Goal: Task Accomplishment & Management: Manage account settings

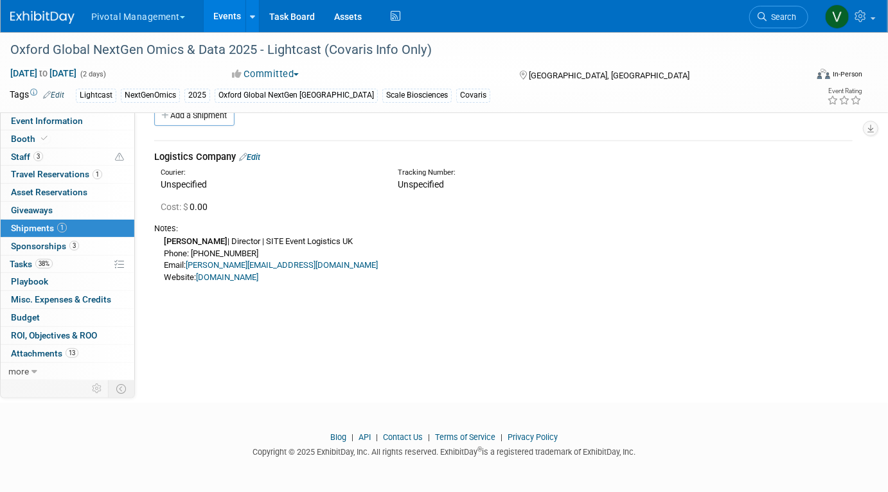
click at [226, 22] on link "Events" at bounding box center [227, 16] width 47 height 32
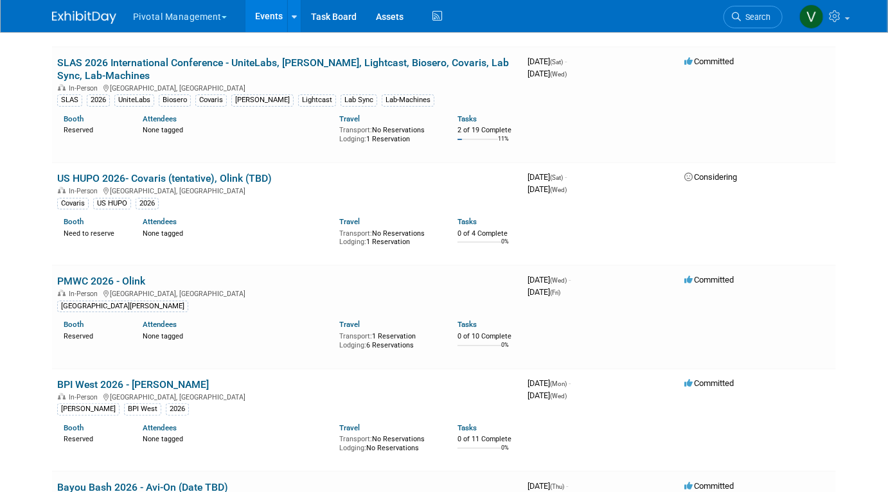
scroll to position [4328, 0]
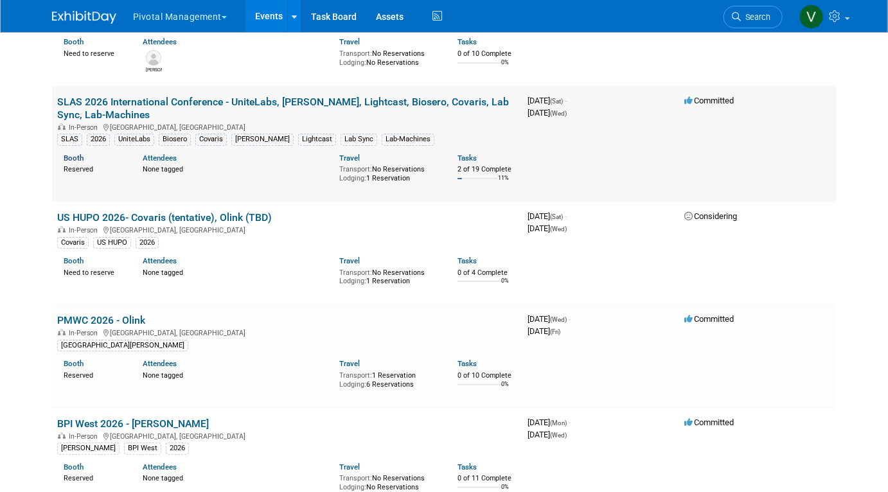
click at [77, 163] on link "Booth" at bounding box center [74, 158] width 20 height 9
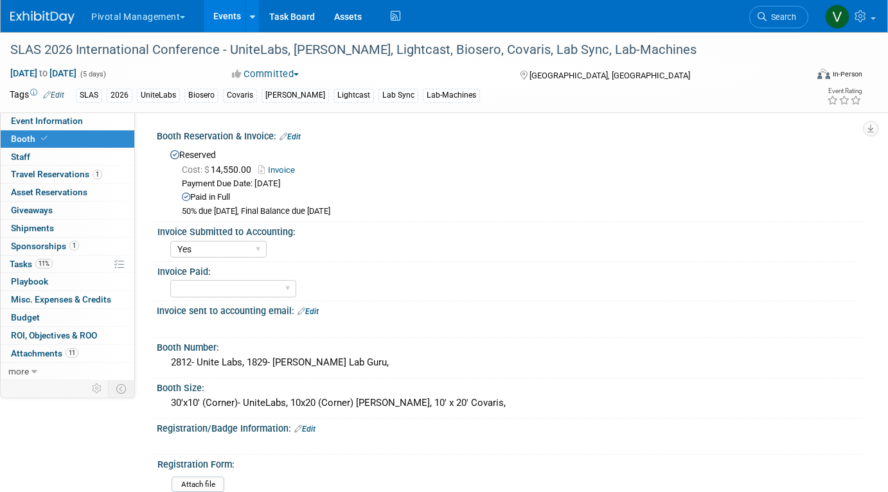
select select "Yes"
click at [221, 16] on link "Events" at bounding box center [227, 16] width 47 height 32
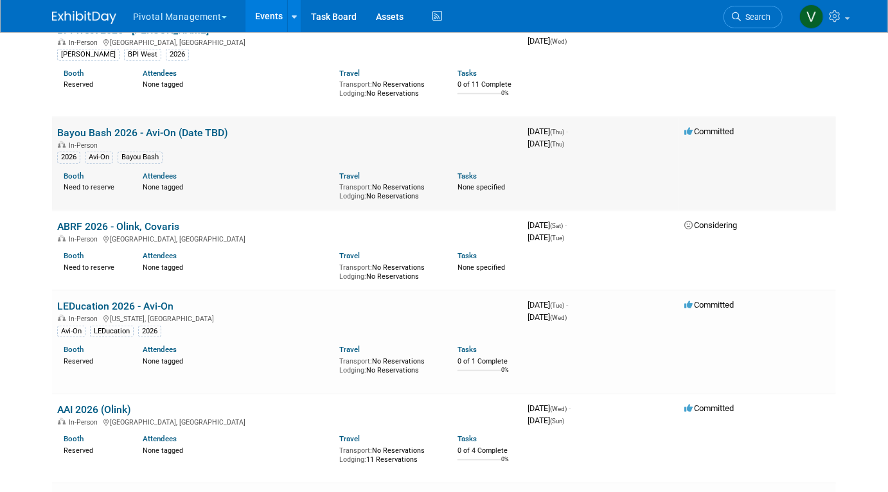
scroll to position [4995, 0]
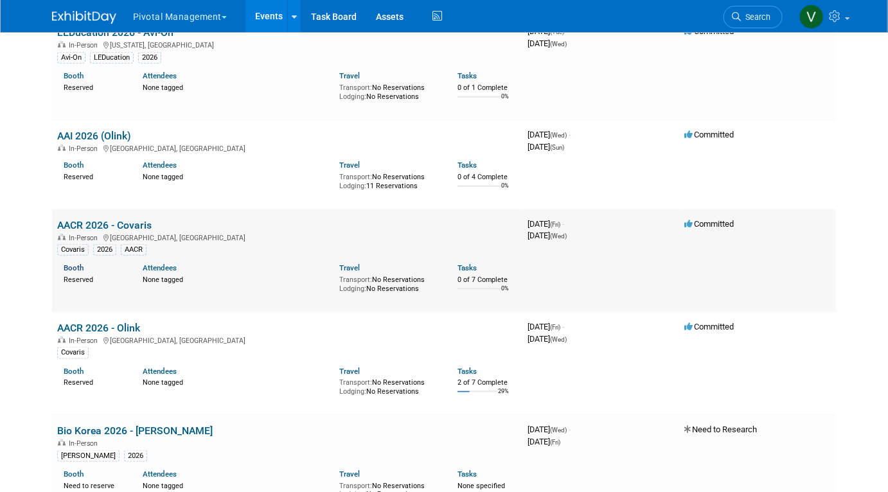
click at [78, 272] on link "Booth" at bounding box center [74, 267] width 20 height 9
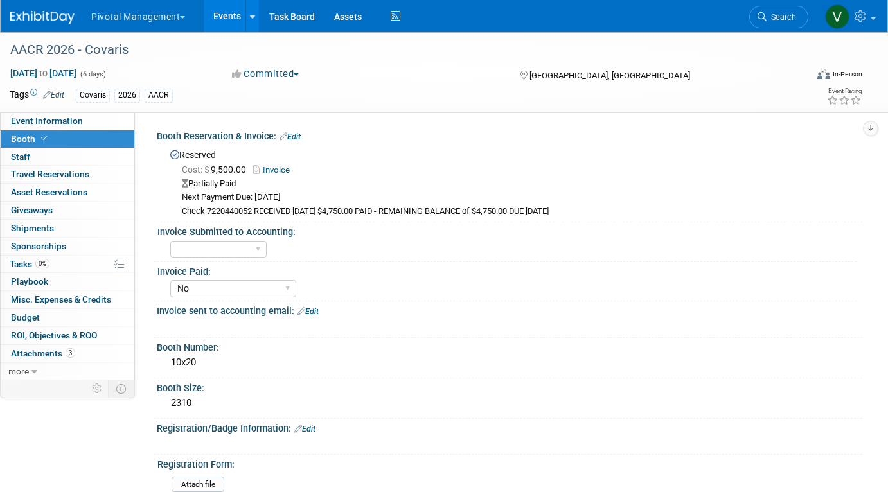
select select "No"
click at [62, 123] on span "Event Information" at bounding box center [47, 121] width 72 height 10
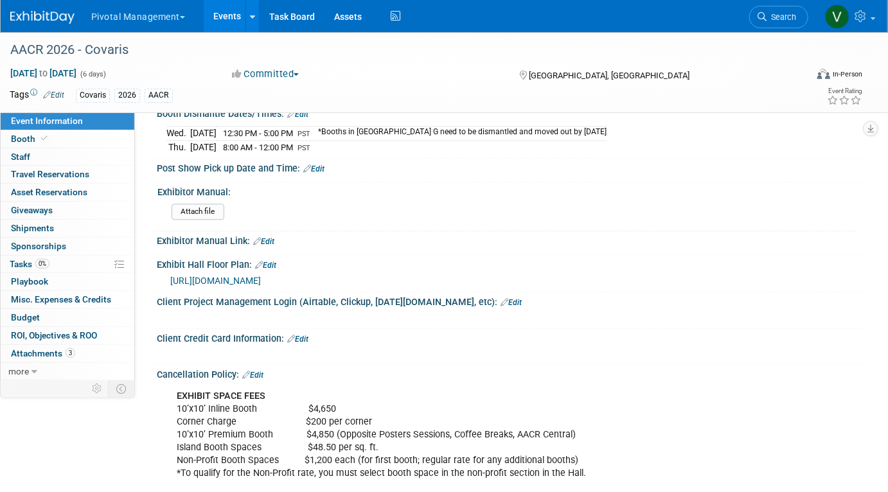
scroll to position [1335, 0]
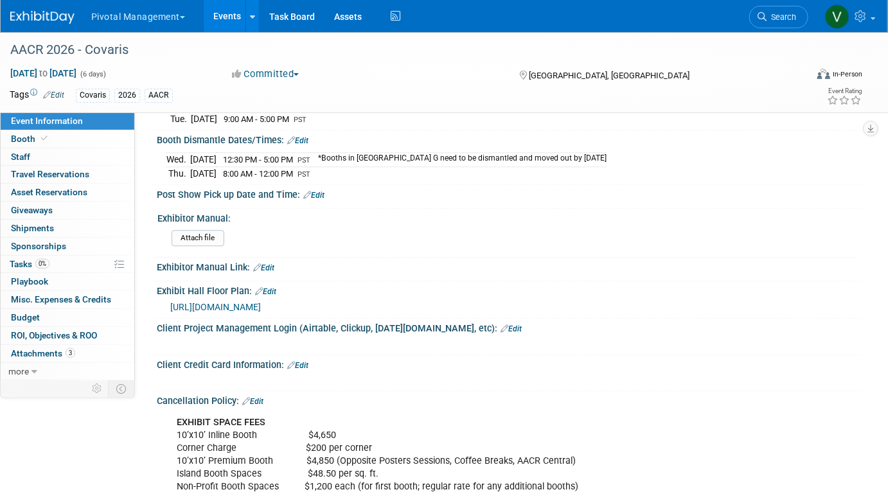
click at [261, 302] on span "https://aacr26.mapyourshow.com/8_0/#/" at bounding box center [215, 307] width 91 height 10
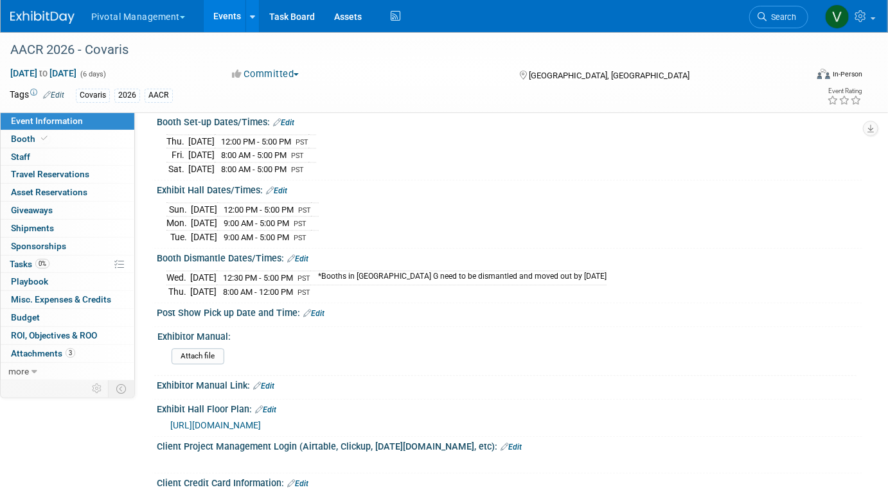
scroll to position [1216, 0]
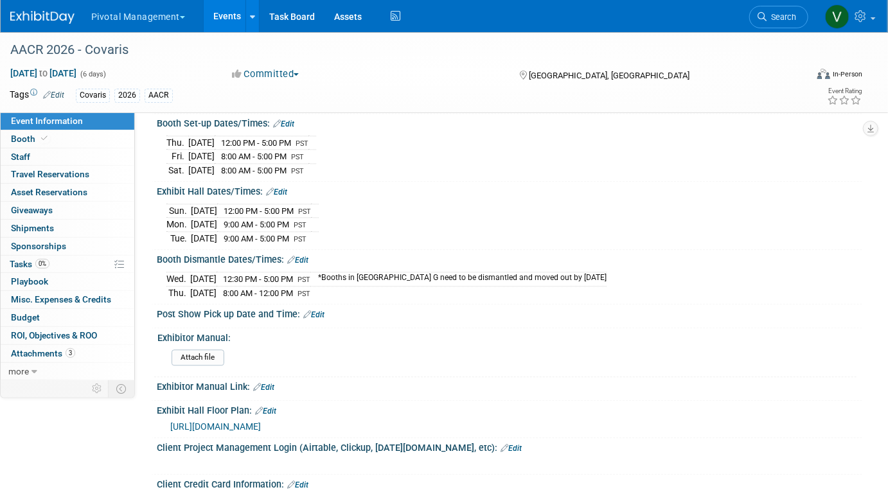
click at [233, 19] on link "Events" at bounding box center [227, 16] width 47 height 32
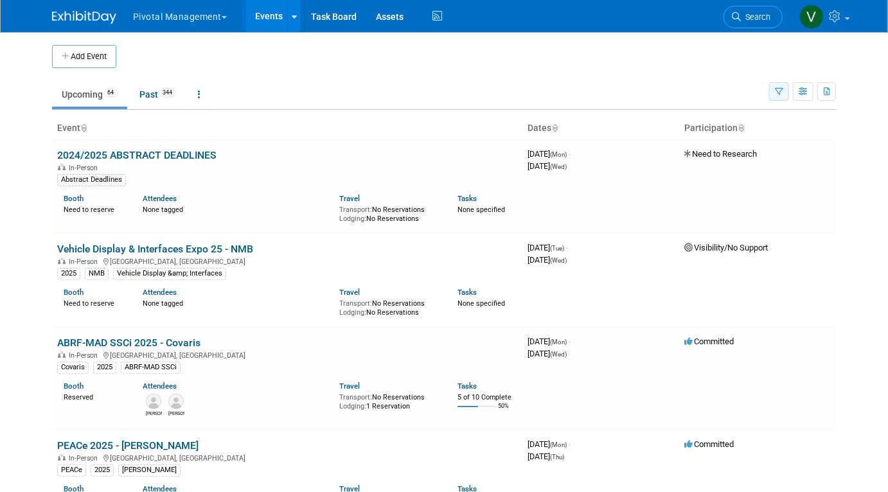
click at [780, 91] on icon "button" at bounding box center [779, 92] width 8 height 8
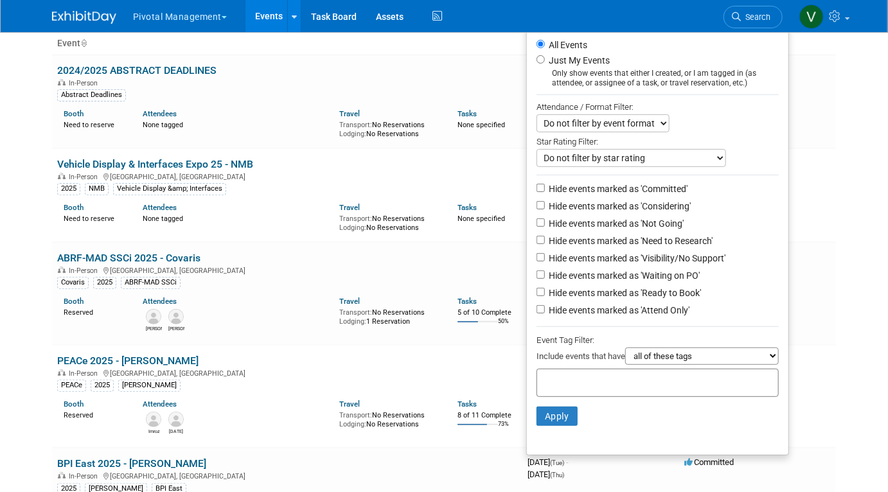
scroll to position [183, 0]
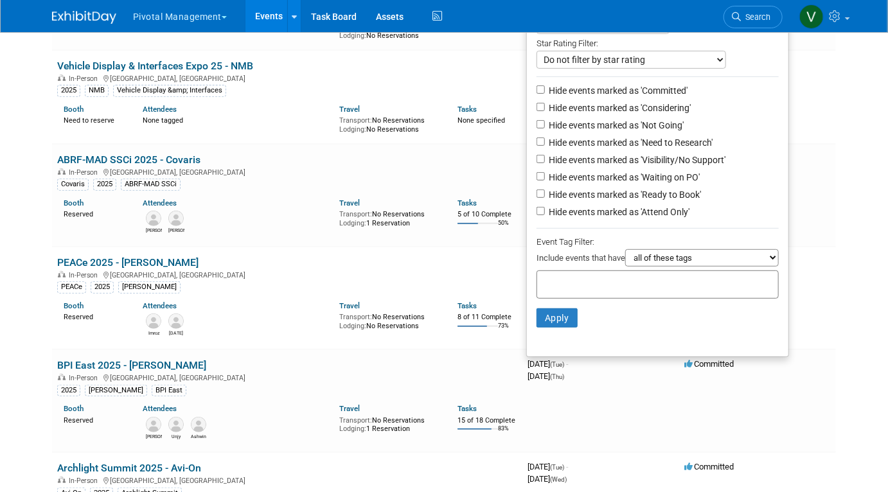
click at [646, 285] on div at bounding box center [658, 285] width 242 height 28
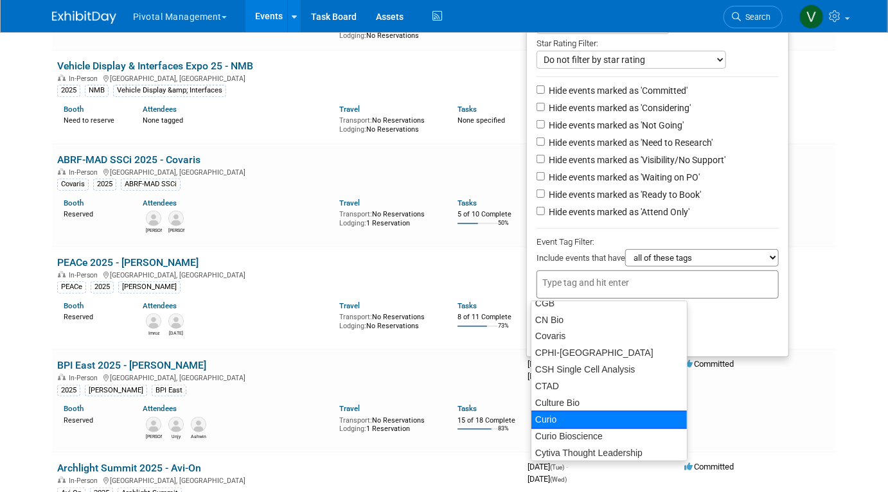
scroll to position [1059, 0]
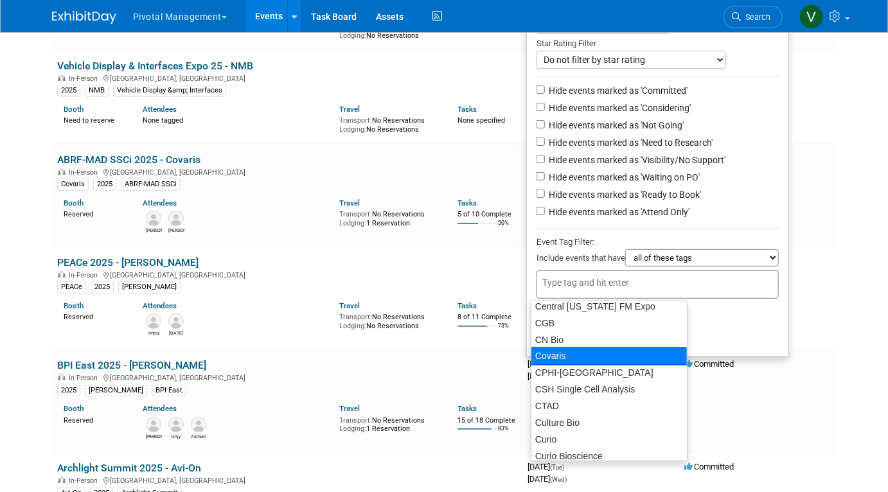
click at [609, 359] on div "Covaris" at bounding box center [609, 357] width 157 height 18
type input "Covaris"
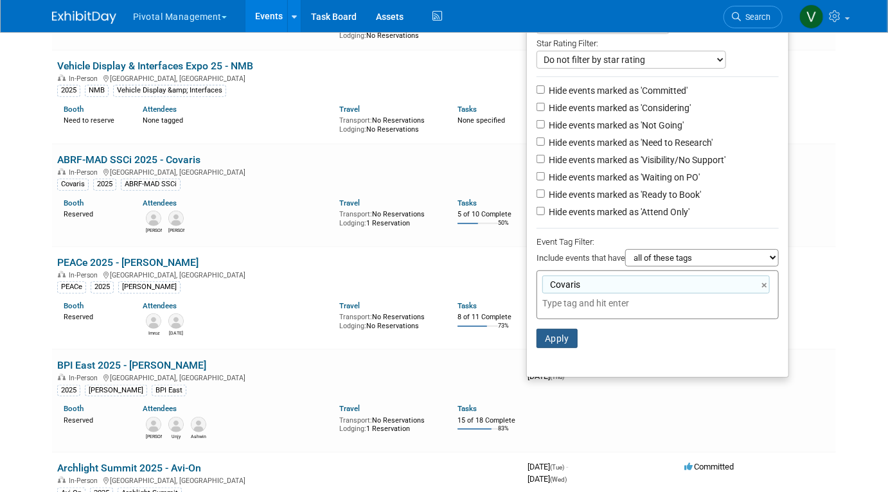
click at [564, 340] on button "Apply" at bounding box center [557, 338] width 41 height 19
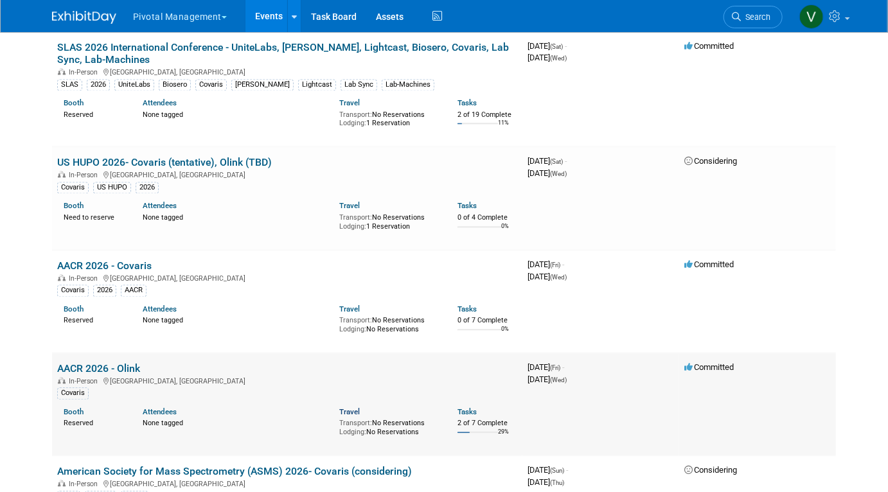
scroll to position [1070, 0]
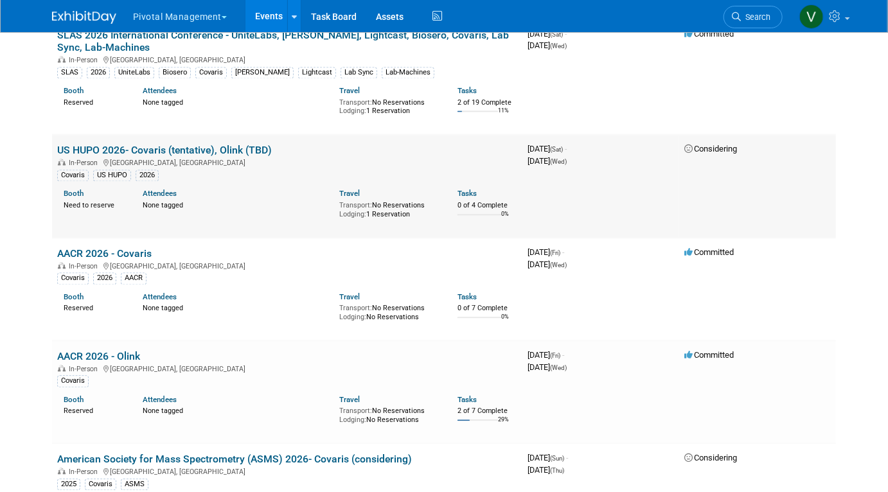
click at [240, 157] on link "US HUPO 2026- Covaris (tentative), Olink (TBD)" at bounding box center [164, 151] width 215 height 12
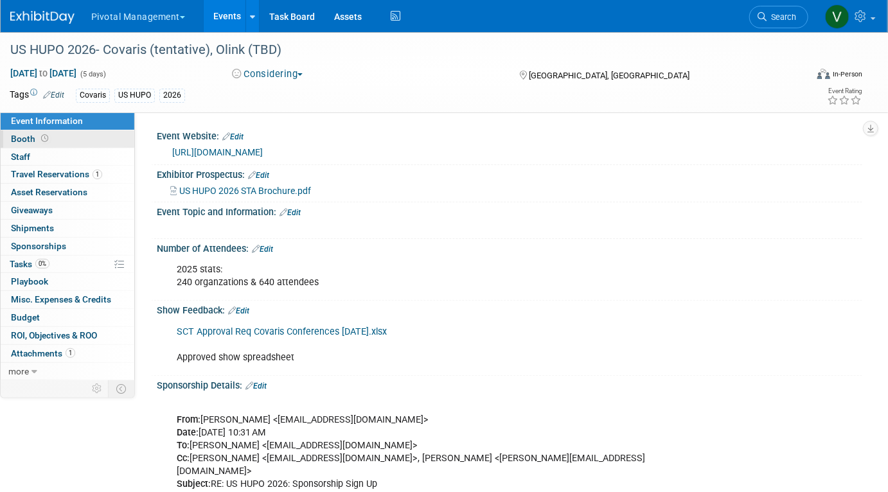
click at [78, 140] on link "Booth" at bounding box center [68, 138] width 134 height 17
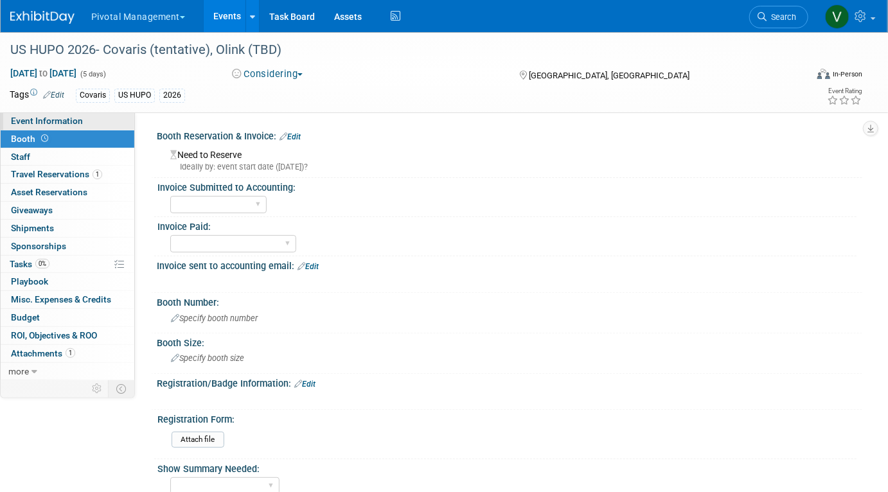
click at [93, 126] on link "Event Information" at bounding box center [68, 120] width 134 height 17
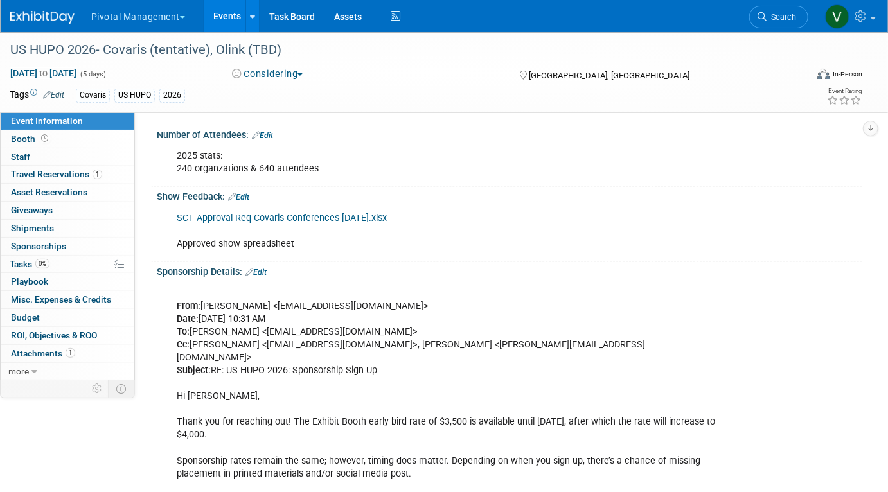
scroll to position [227, 0]
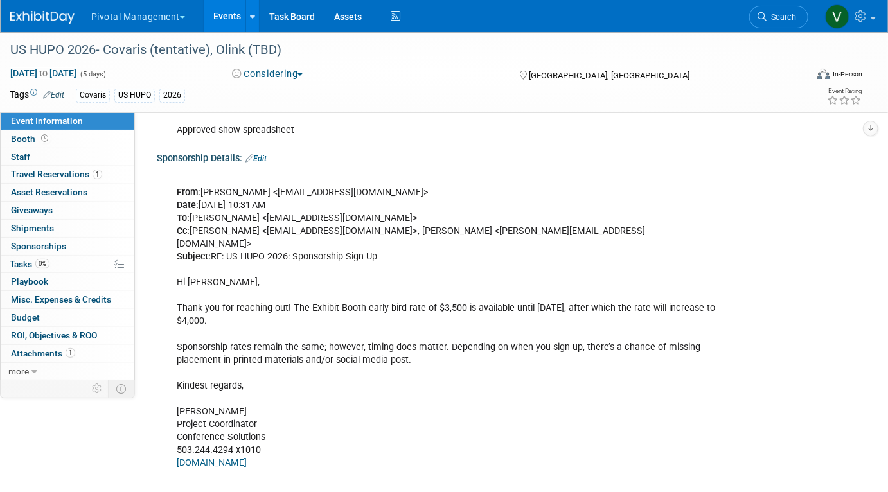
click at [211, 18] on link "Events" at bounding box center [227, 16] width 47 height 32
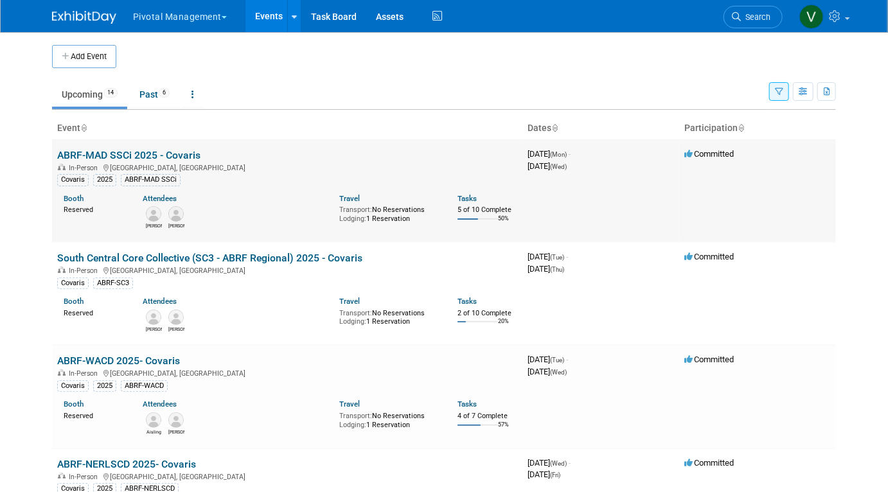
scroll to position [1086, 0]
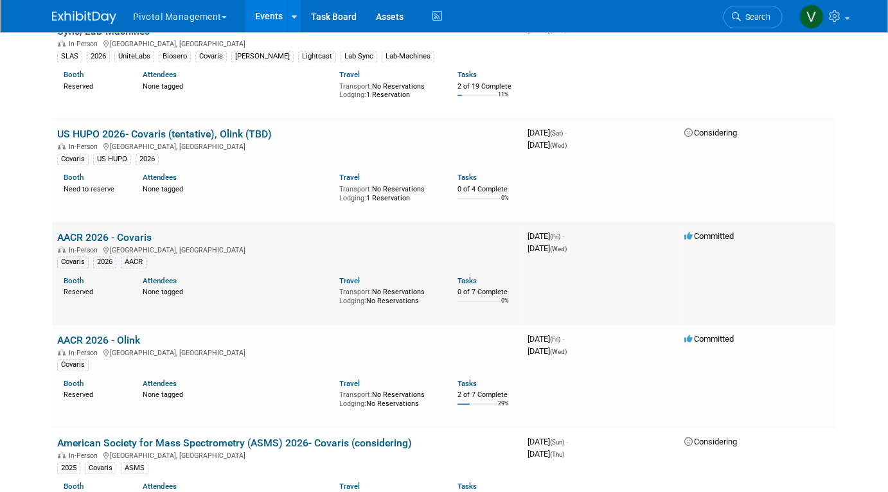
click at [144, 243] on link "AACR 2026 - Covaris" at bounding box center [104, 238] width 94 height 12
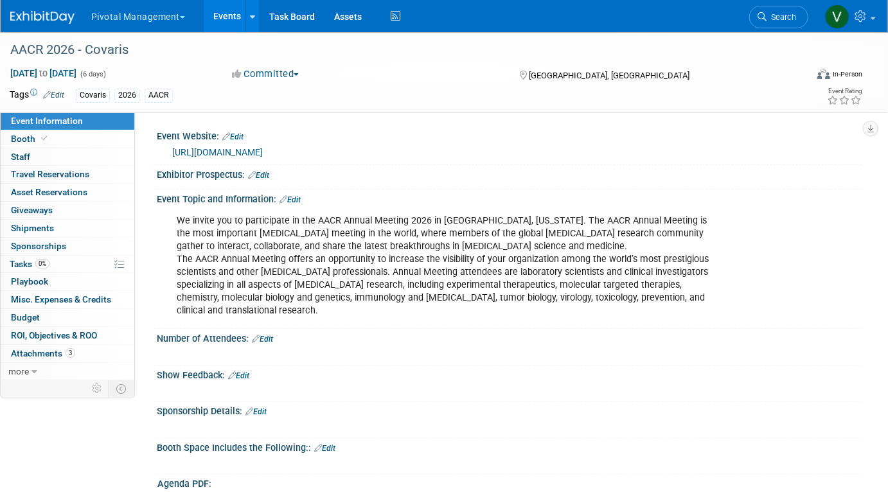
click at [263, 153] on link "https://www.aacr.org/meeting/aacr-annual-meeting-20" at bounding box center [217, 152] width 91 height 10
click at [232, 19] on link "Events" at bounding box center [227, 16] width 47 height 32
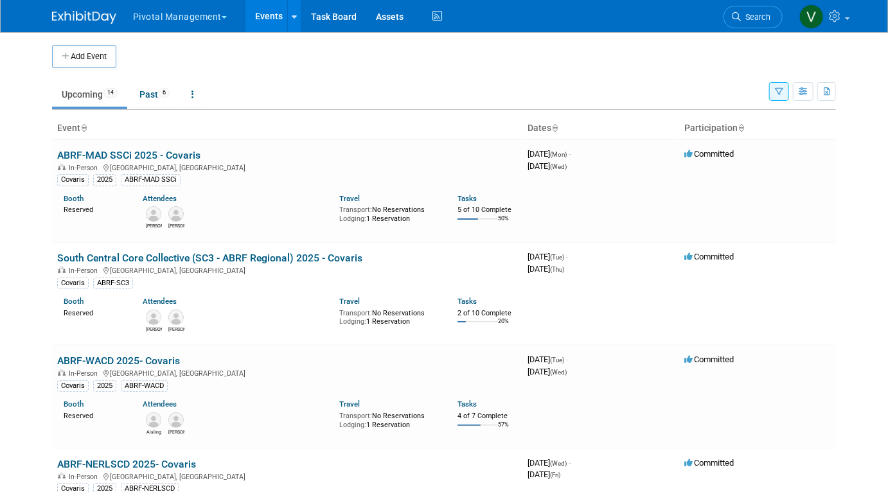
scroll to position [661, 0]
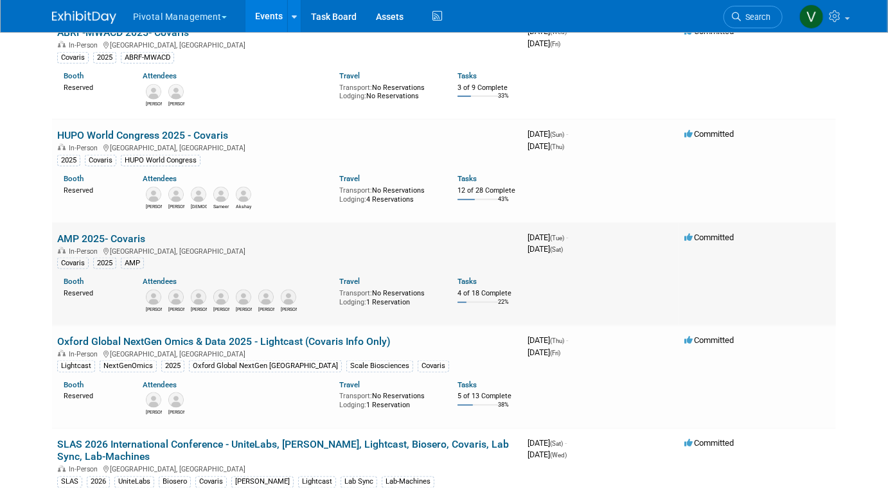
click at [111, 245] on link "AMP 2025- Covaris" at bounding box center [101, 239] width 88 height 12
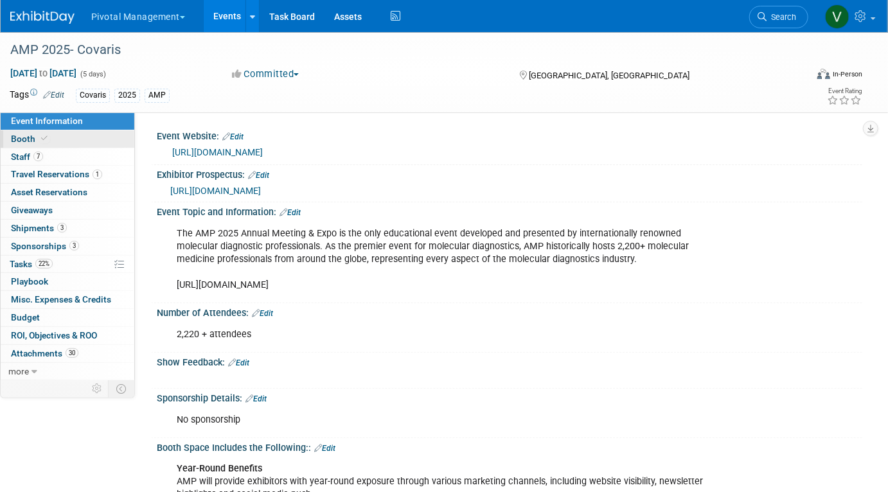
click at [103, 136] on link "Booth" at bounding box center [68, 138] width 134 height 17
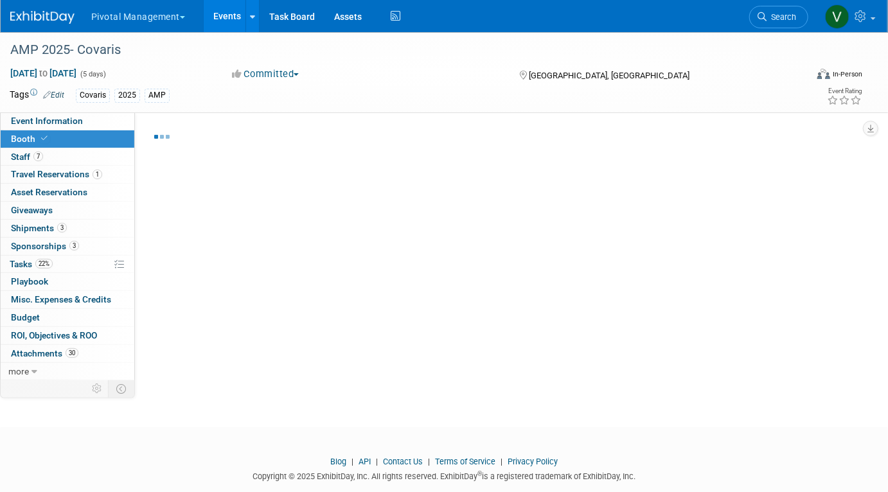
select select "Yes"
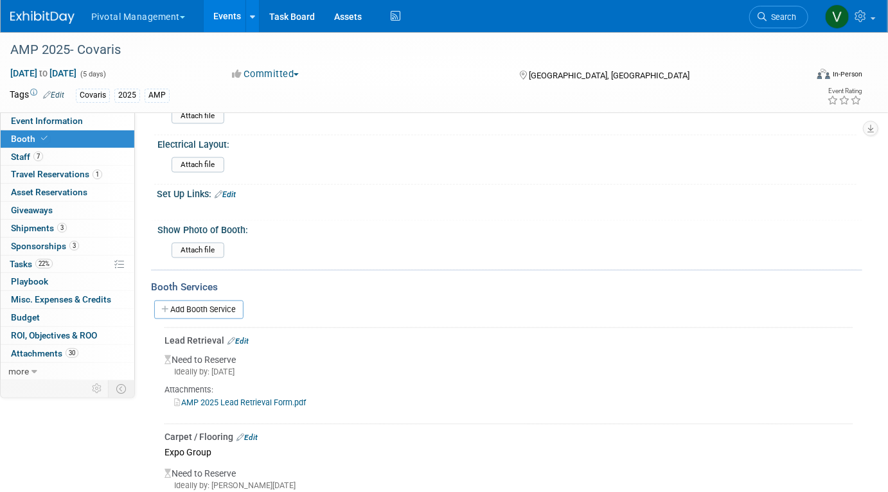
scroll to position [1077, 0]
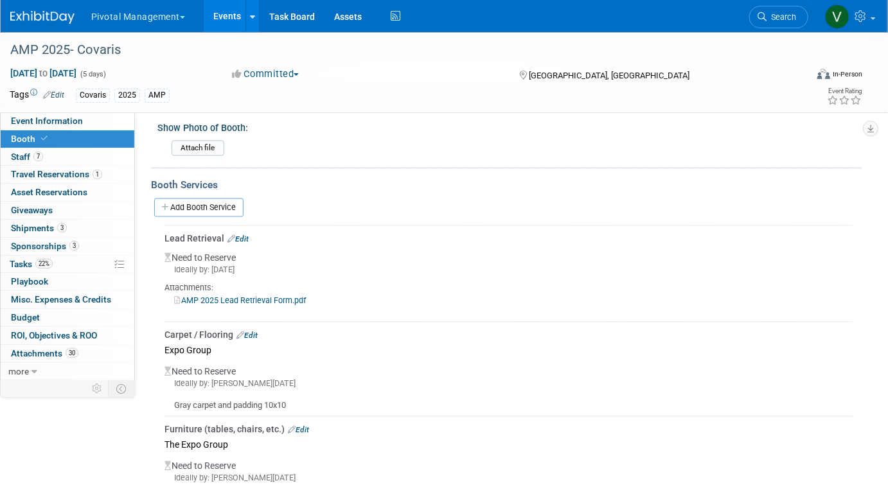
click at [244, 235] on link "Edit" at bounding box center [237, 239] width 21 height 9
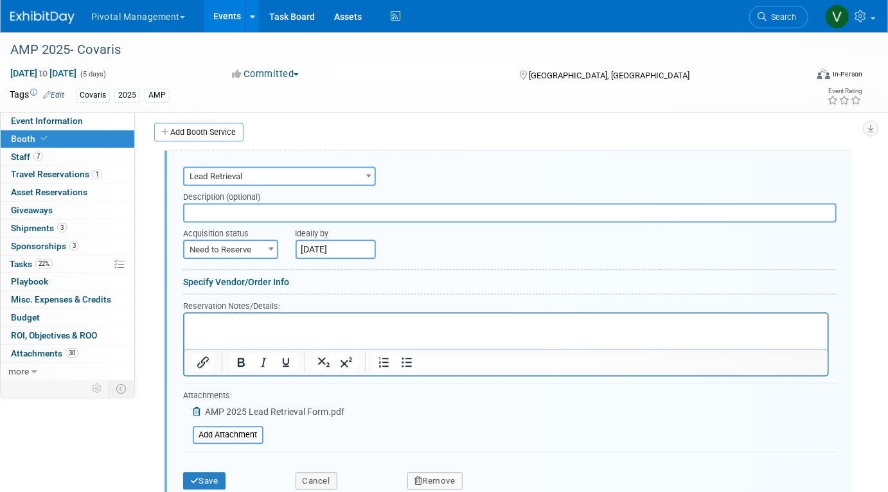
scroll to position [0, 0]
click at [330, 329] on p "Rich Text Area. Press ALT-0 for help." at bounding box center [505, 324] width 628 height 12
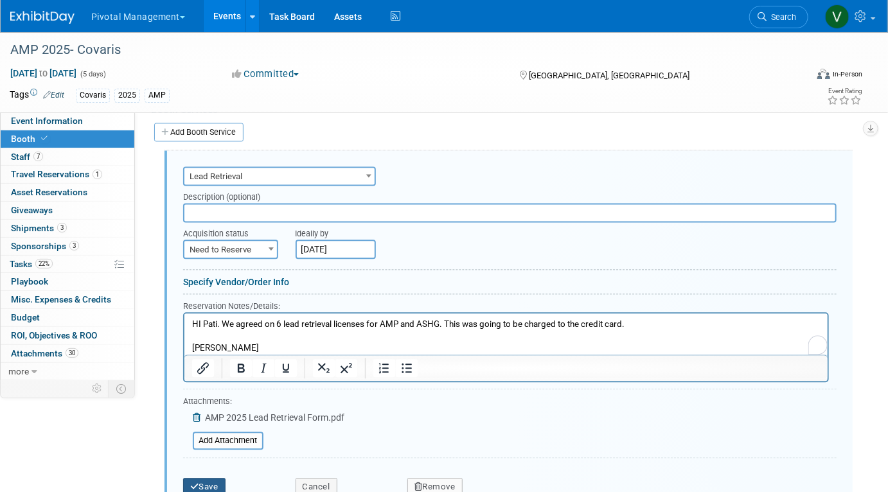
click at [209, 478] on button "Save" at bounding box center [204, 487] width 42 height 18
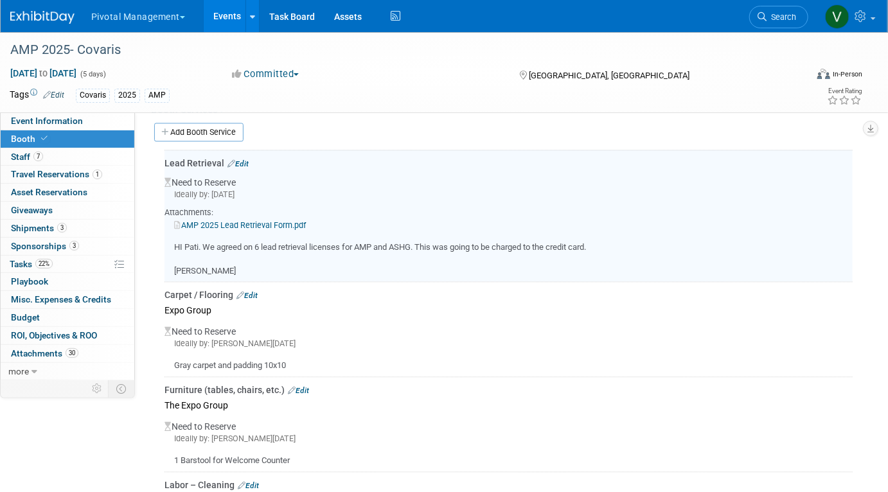
click at [261, 220] on link "AMP 2025 Lead Retrieval Form.pdf" at bounding box center [240, 225] width 132 height 10
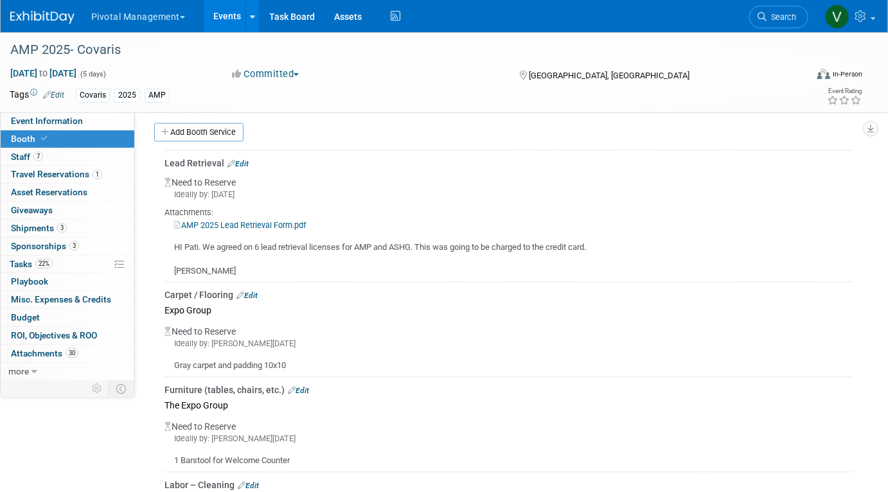
click at [242, 159] on link "Edit" at bounding box center [237, 163] width 21 height 9
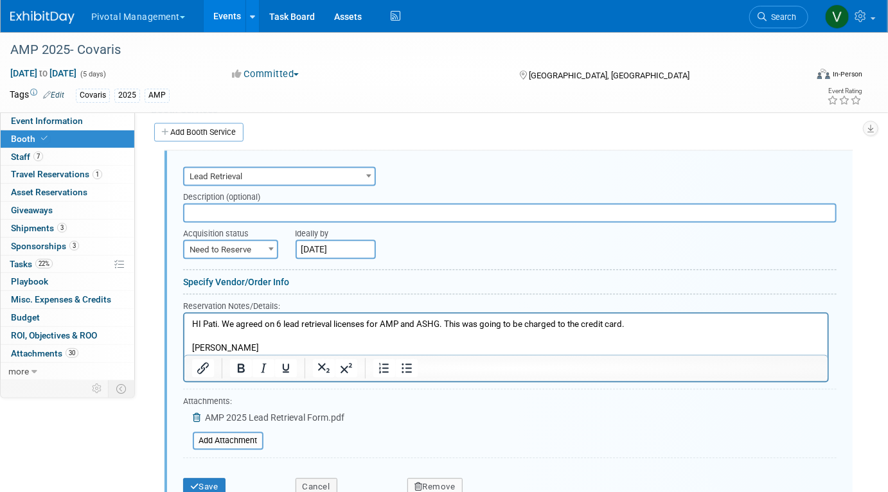
click at [282, 222] on div "Acquisition status Need to Reserve Already Reserved Need to Reserve" at bounding box center [229, 240] width 112 height 37
click at [283, 213] on input "text" at bounding box center [509, 212] width 653 height 19
type input "6 Pack - $799"
click at [217, 478] on button "Save" at bounding box center [204, 487] width 42 height 18
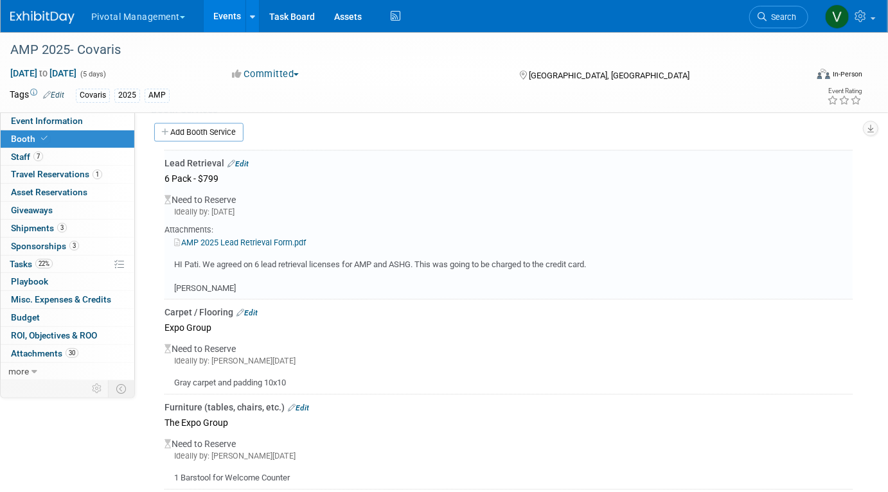
click at [245, 159] on link "Edit" at bounding box center [237, 163] width 21 height 9
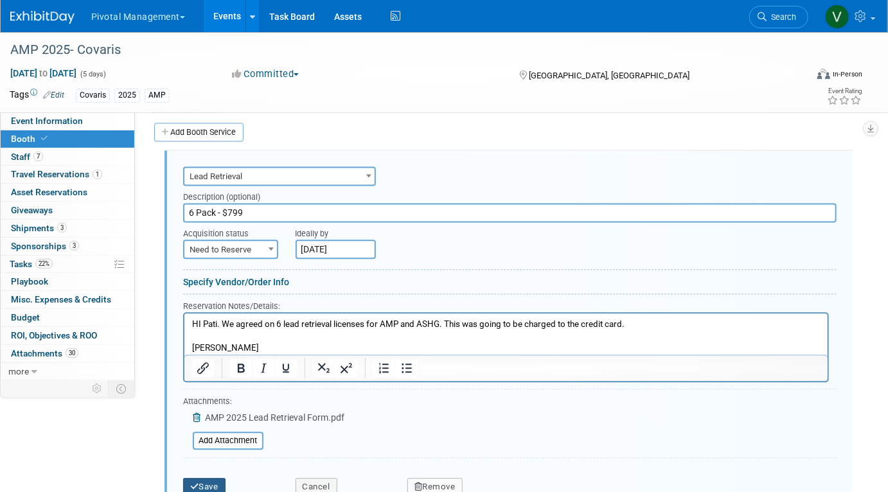
click at [206, 480] on button "Save" at bounding box center [204, 487] width 42 height 18
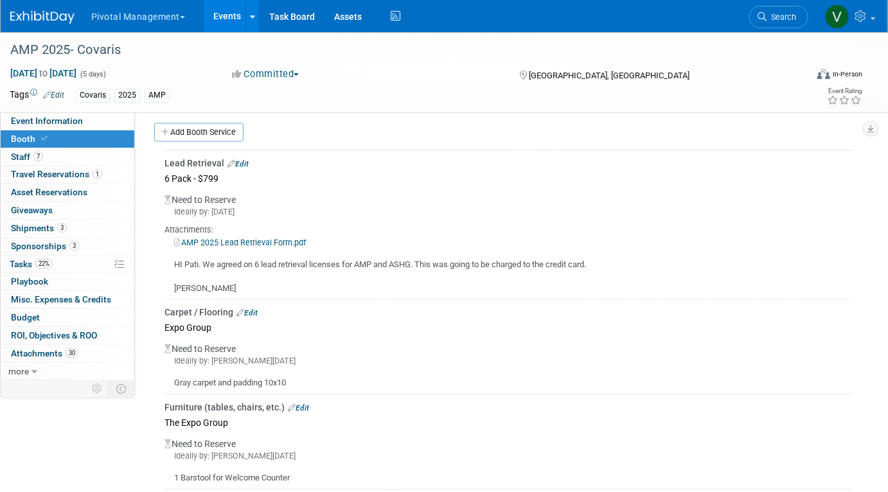
click at [238, 13] on link "Events" at bounding box center [227, 16] width 47 height 32
